Goal: Understand process/instructions

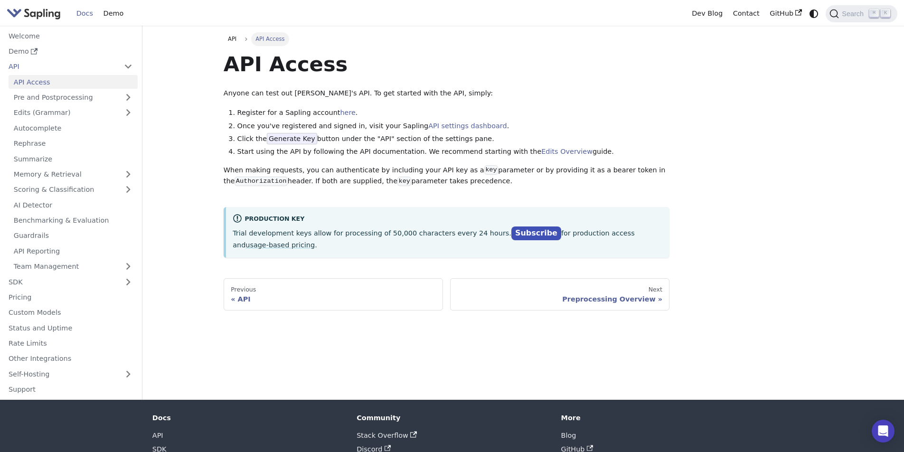
click at [288, 137] on span "Generate Key" at bounding box center [292, 138] width 50 height 11
click at [444, 126] on link "API settings dashboard" at bounding box center [467, 126] width 78 height 8
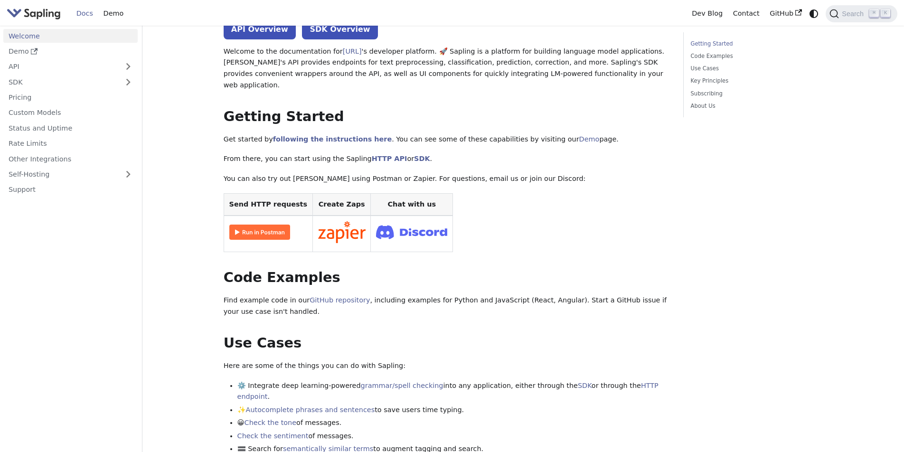
scroll to position [66, 0]
